Goal: Information Seeking & Learning: Learn about a topic

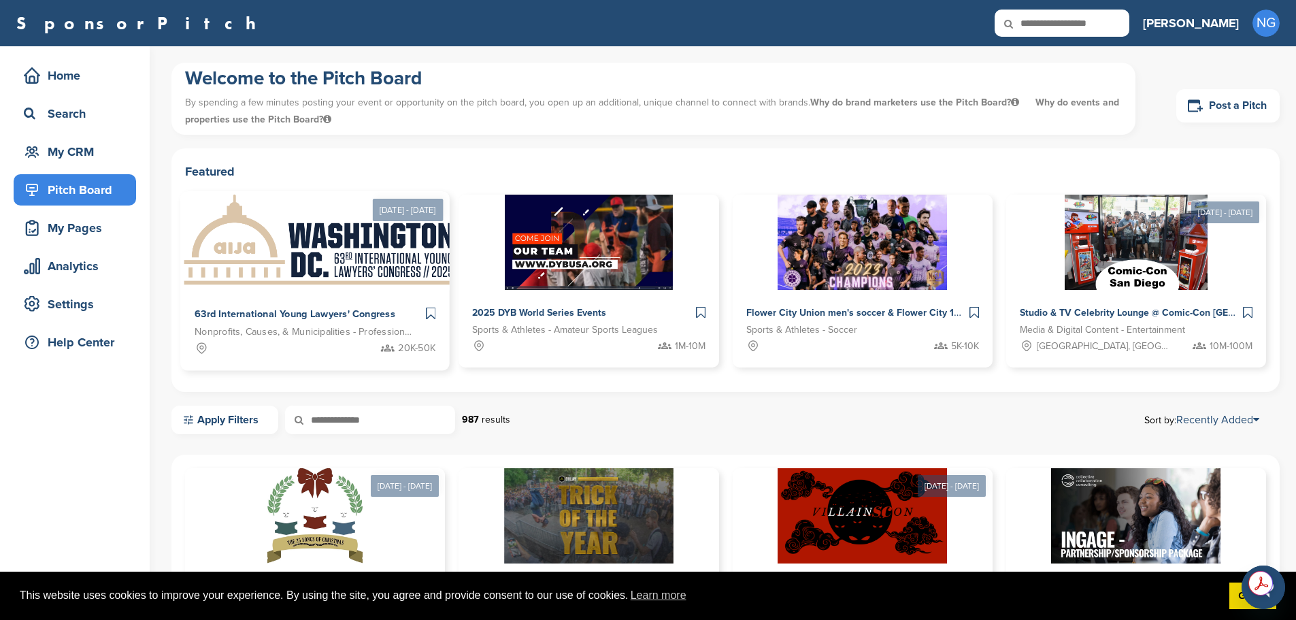
click at [248, 263] on img at bounding box center [320, 241] width 280 height 99
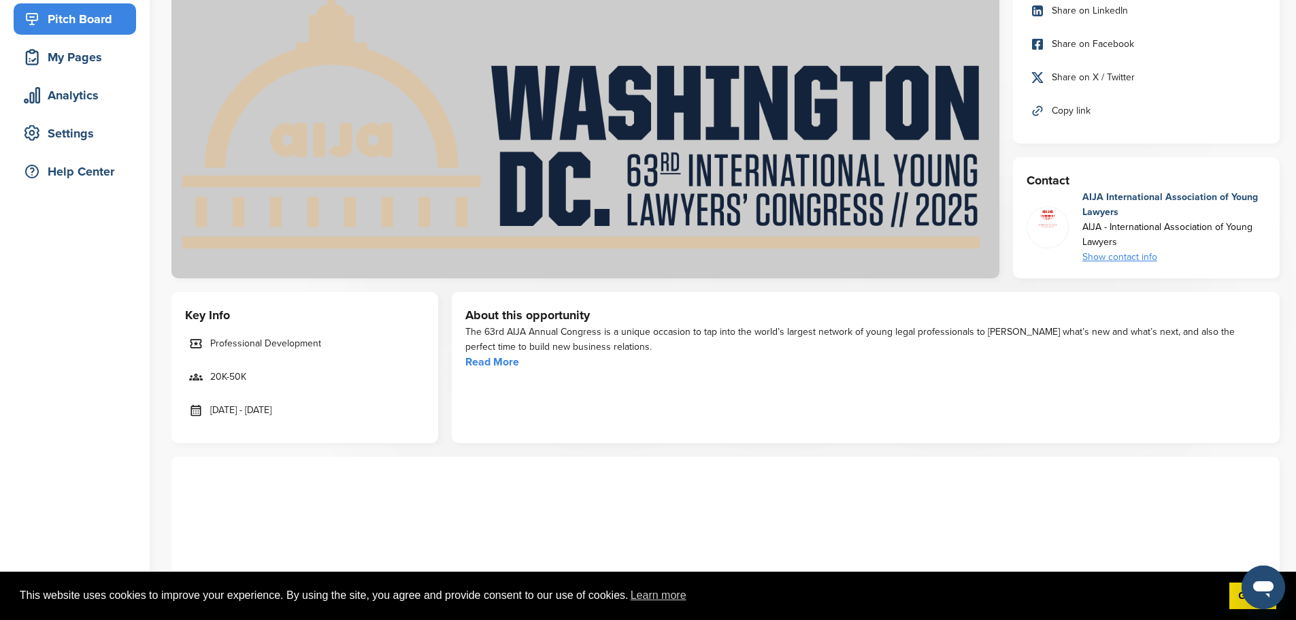
scroll to position [272, 0]
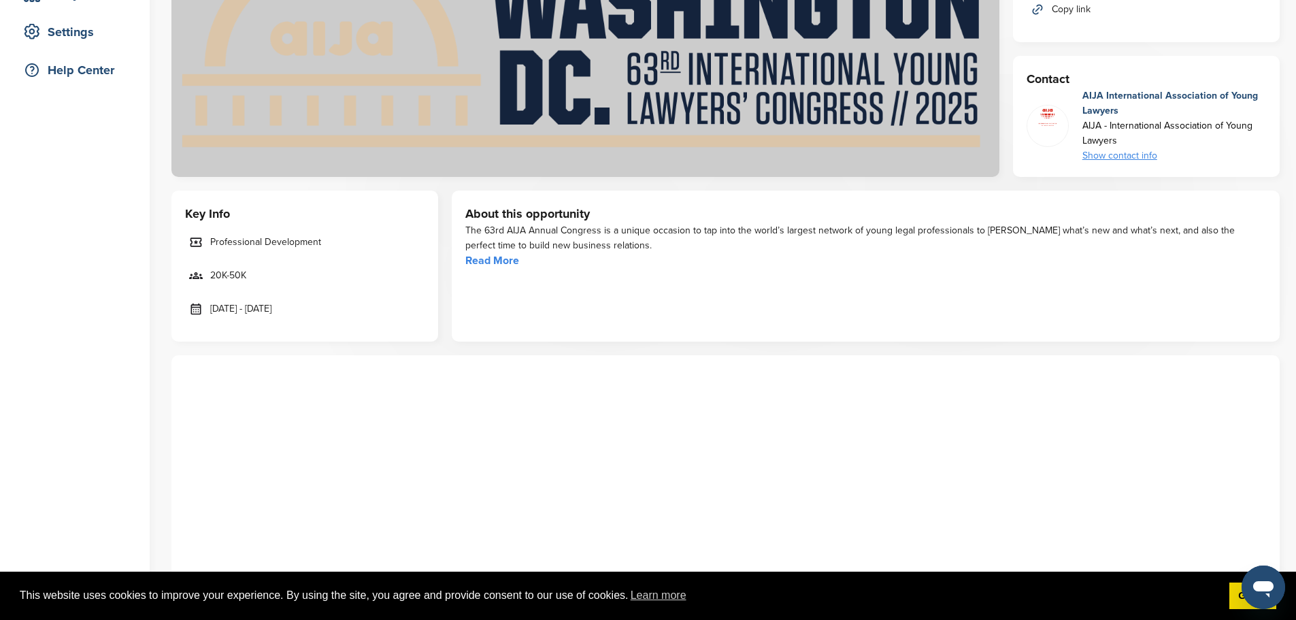
click at [495, 266] on link "Read More" at bounding box center [492, 261] width 54 height 14
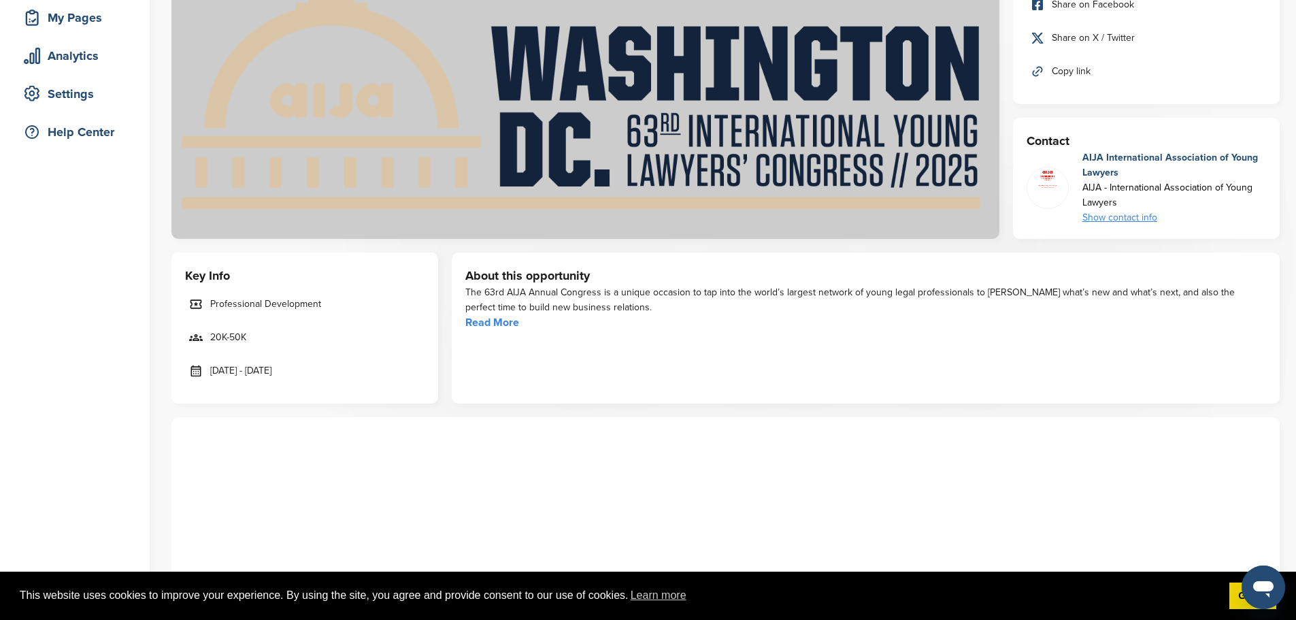
scroll to position [0, 0]
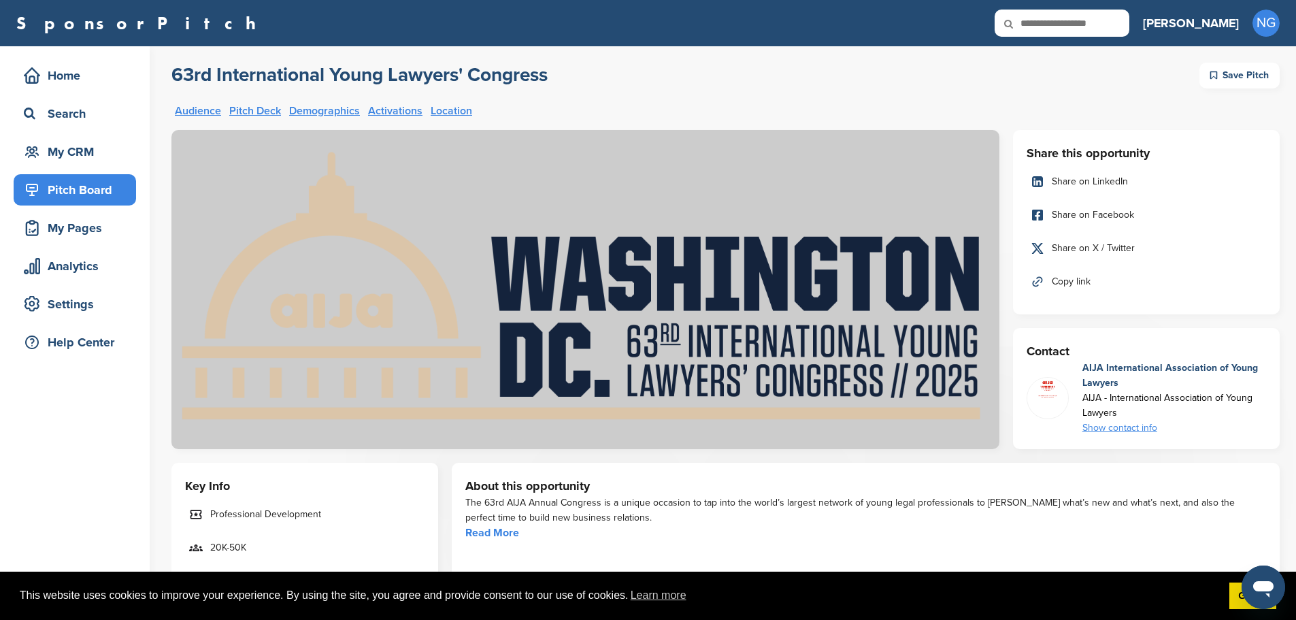
drag, startPoint x: 92, startPoint y: 190, endPoint x: 107, endPoint y: 192, distance: 15.8
click at [92, 190] on div "Pitch Board" at bounding box center [78, 189] width 116 height 24
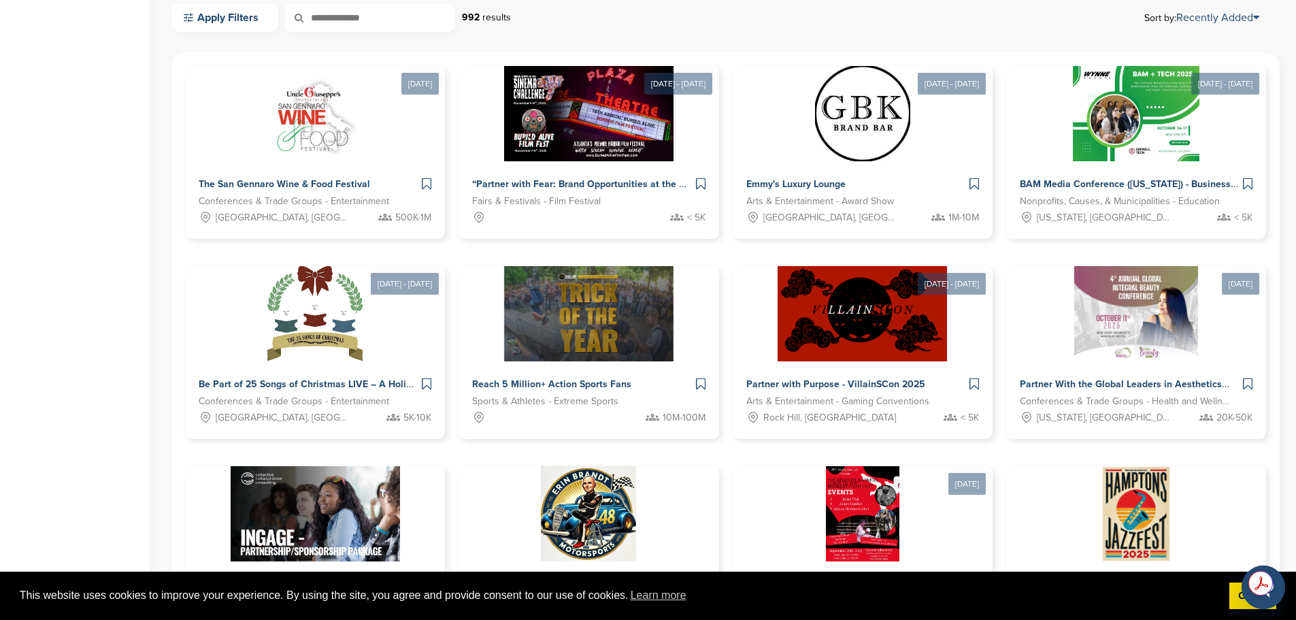
scroll to position [360, 0]
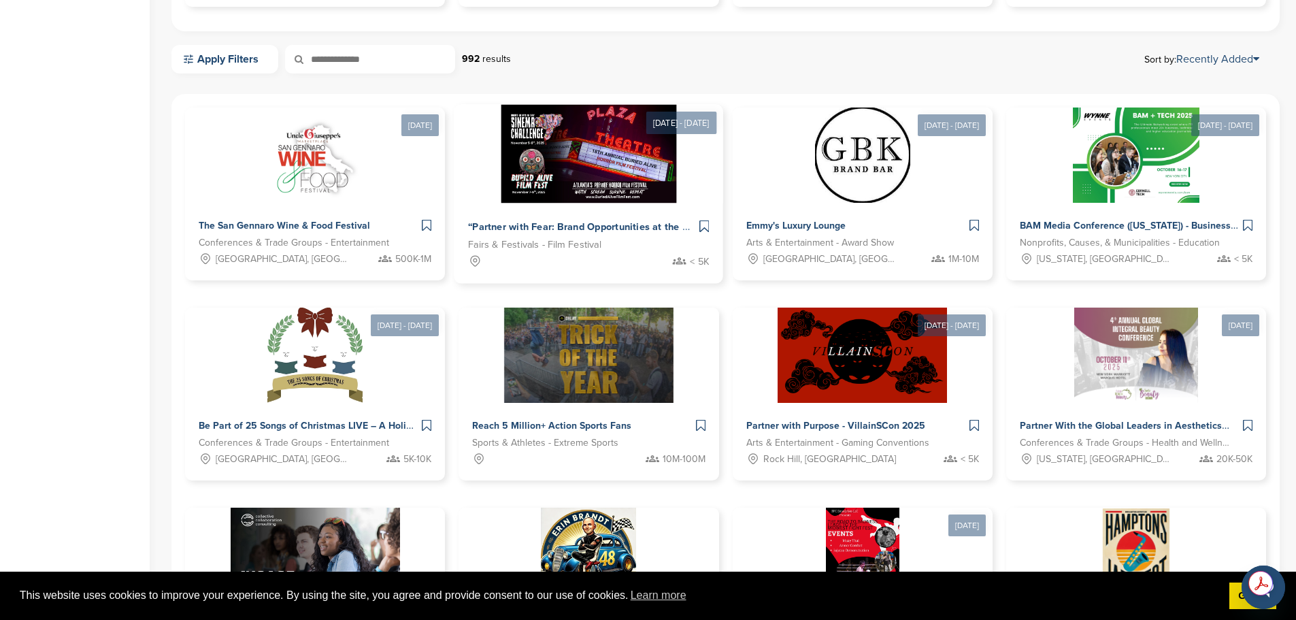
click at [516, 167] on img at bounding box center [588, 154] width 175 height 99
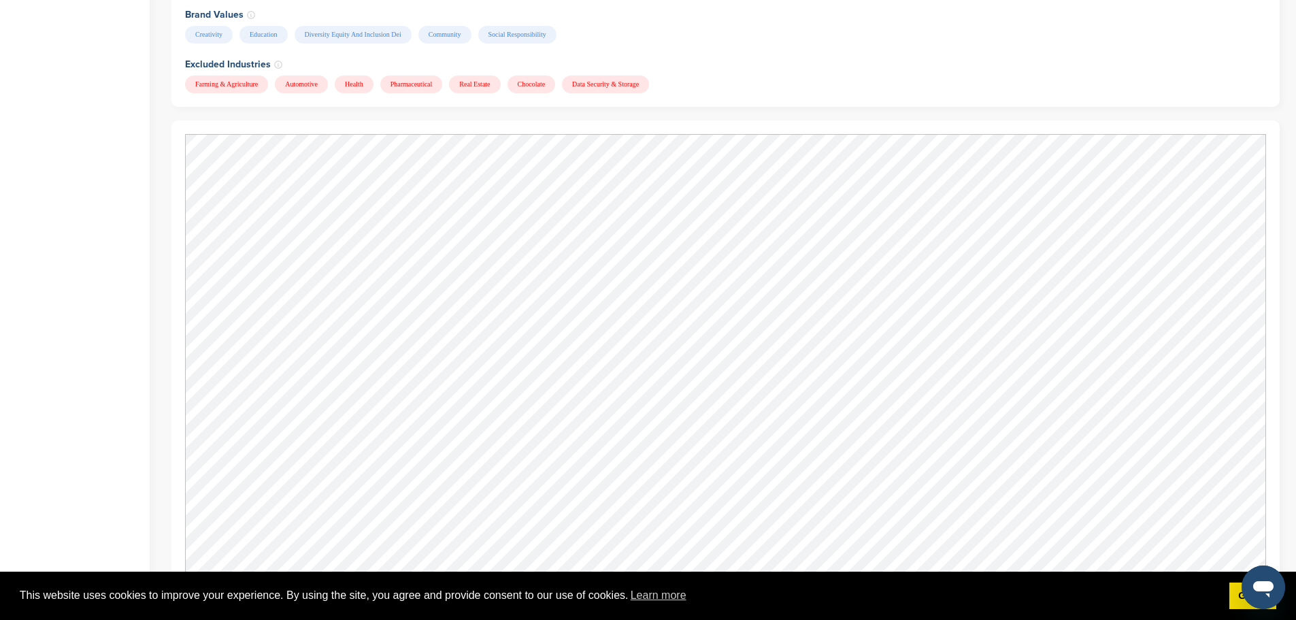
scroll to position [1156, 0]
